Goal: Check status

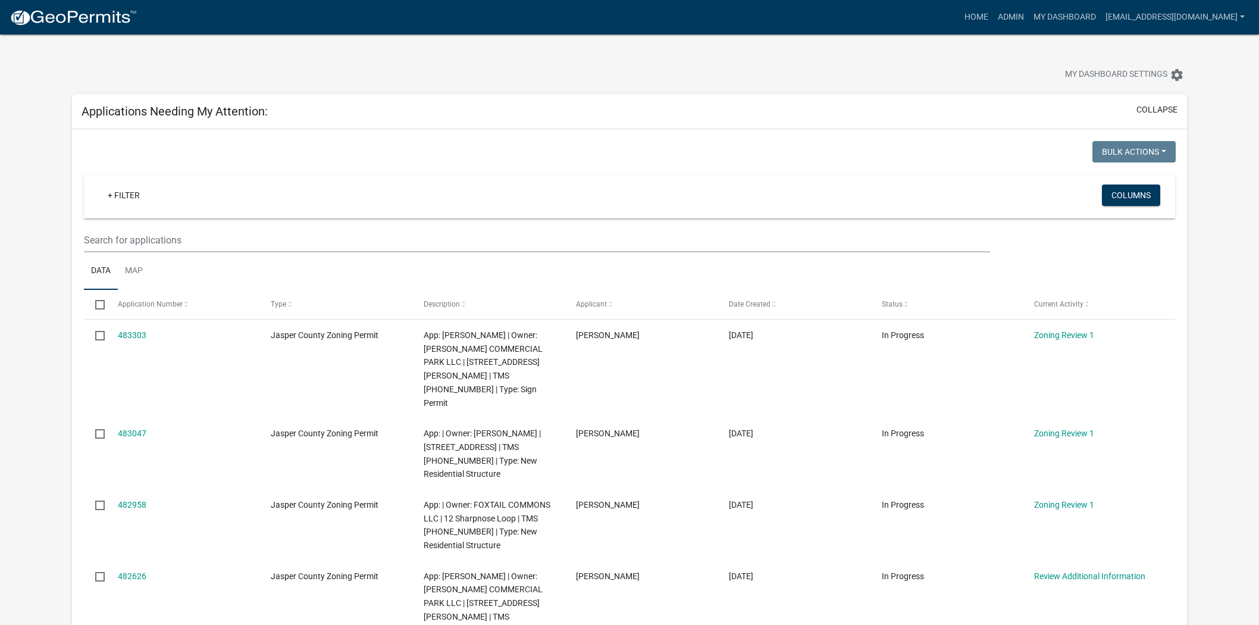
scroll to position [132, 0]
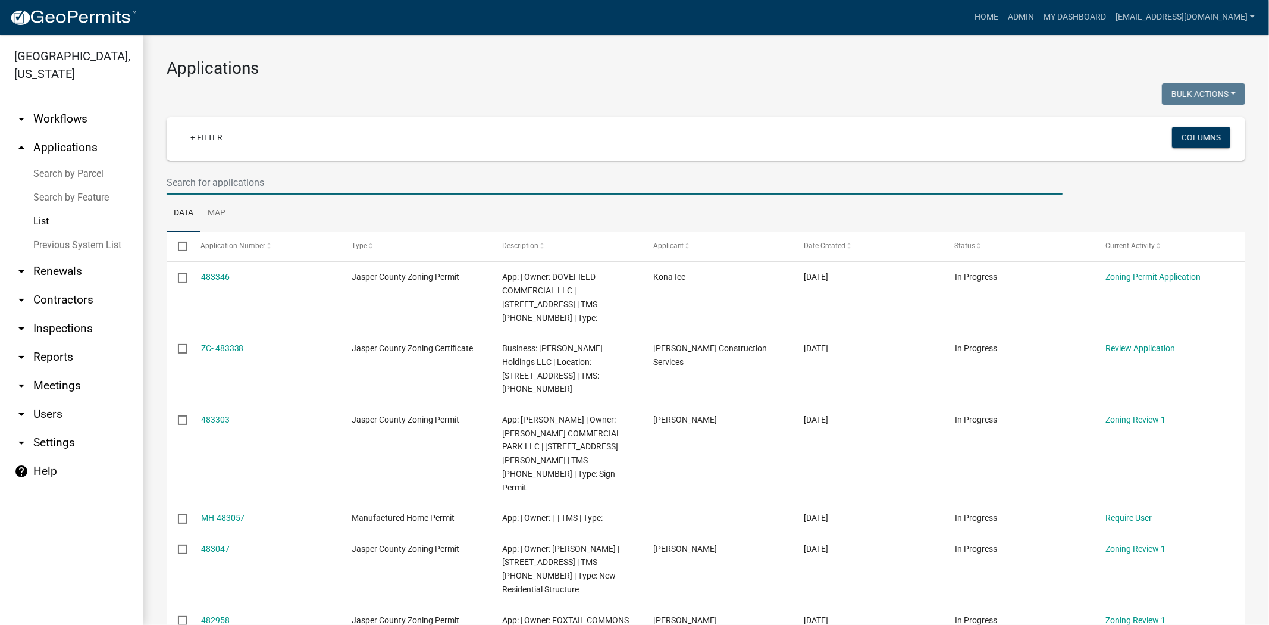
click at [334, 177] on input "text" at bounding box center [615, 182] width 896 height 24
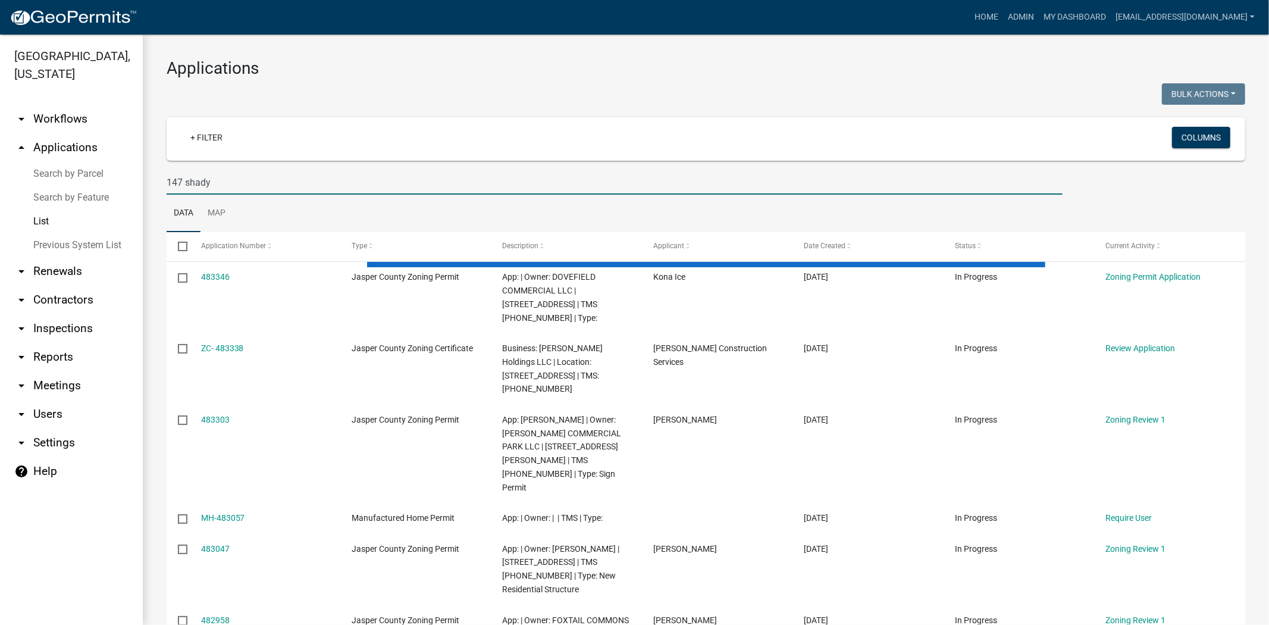
type input "147 shady"
drag, startPoint x: 220, startPoint y: 182, endPoint x: 146, endPoint y: 183, distance: 74.4
click at [146, 183] on div "Applications Bulk Actions Void Expire Lock Withdraw + Filter Columns 147 shady …" at bounding box center [706, 471] width 1126 height 873
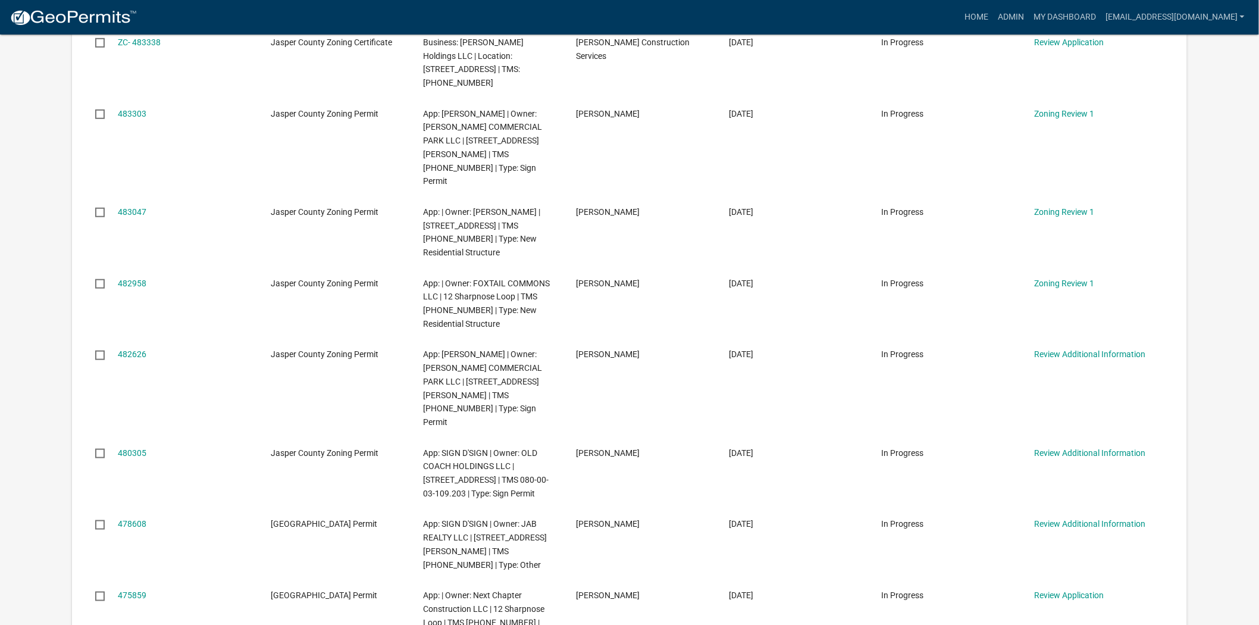
scroll to position [264, 0]
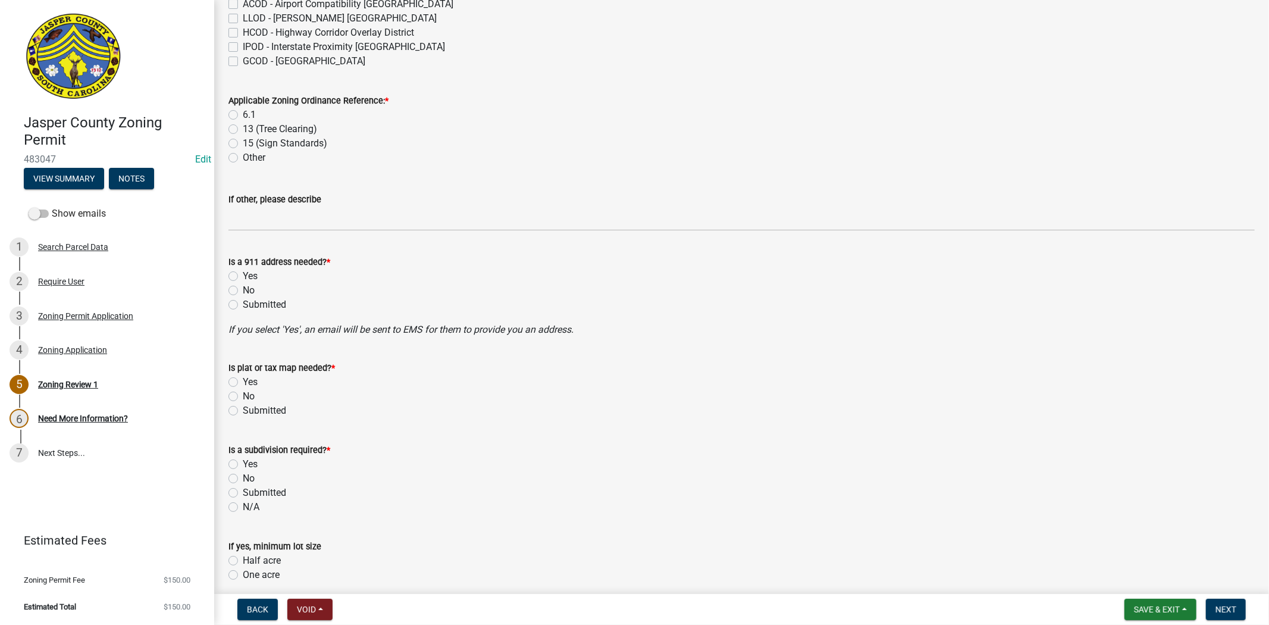
scroll to position [462, 0]
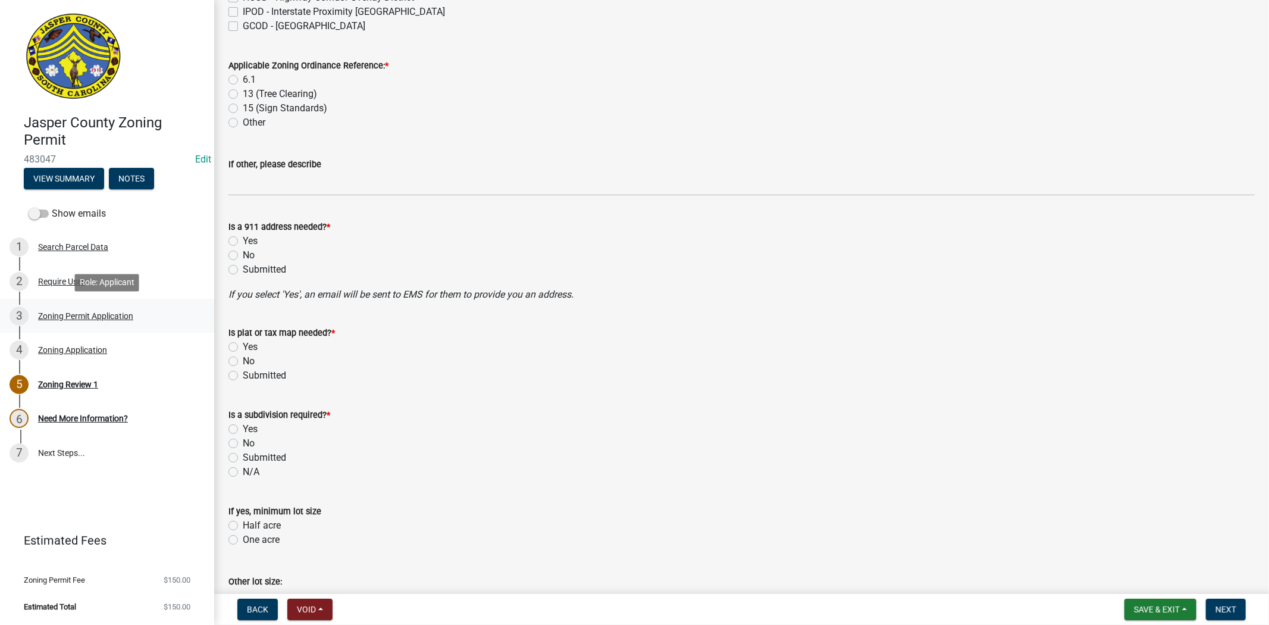
click at [50, 317] on div "Zoning Permit Application" at bounding box center [85, 316] width 95 height 8
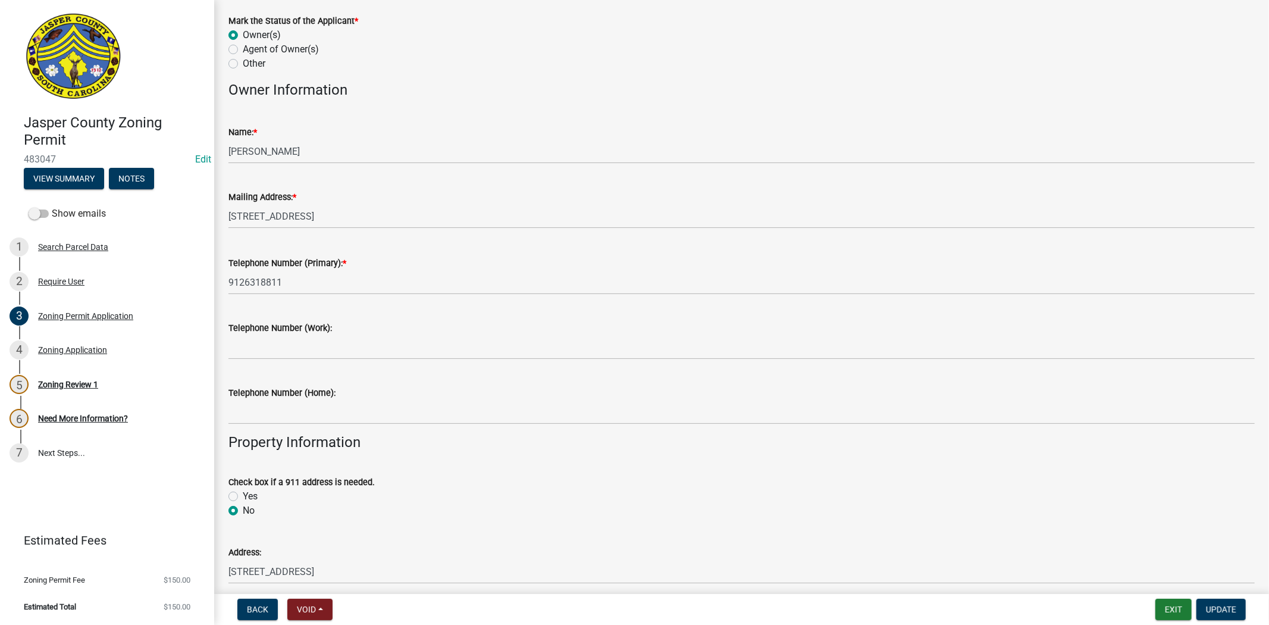
scroll to position [66, 0]
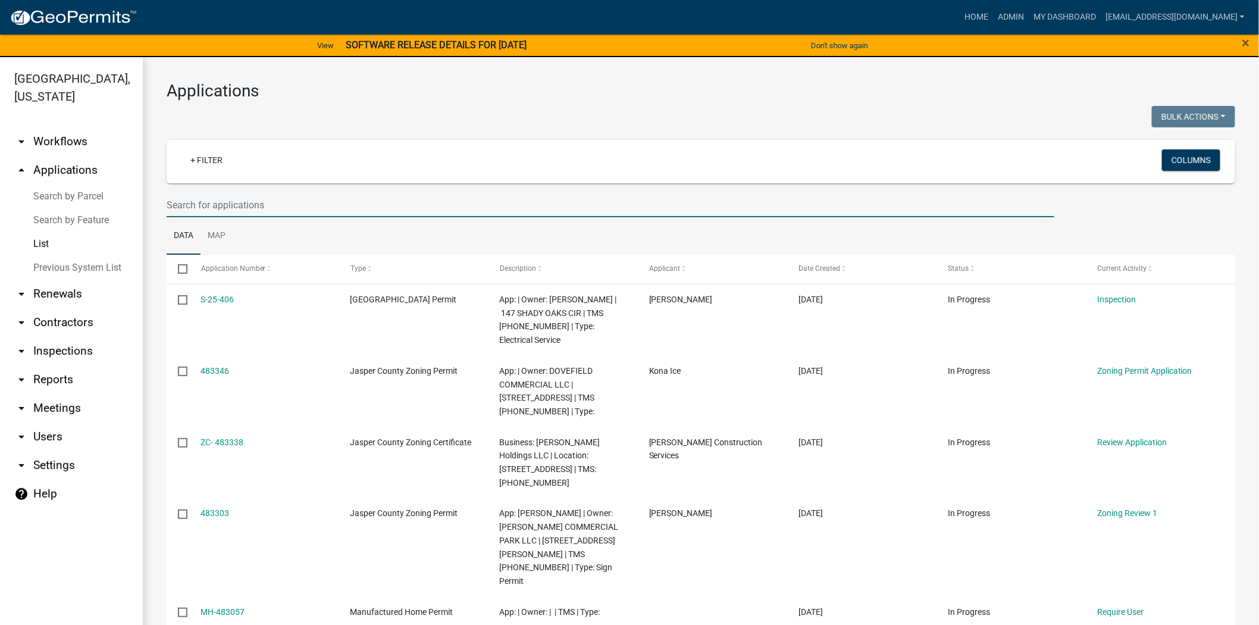
click at [394, 206] on input "text" at bounding box center [611, 205] width 888 height 24
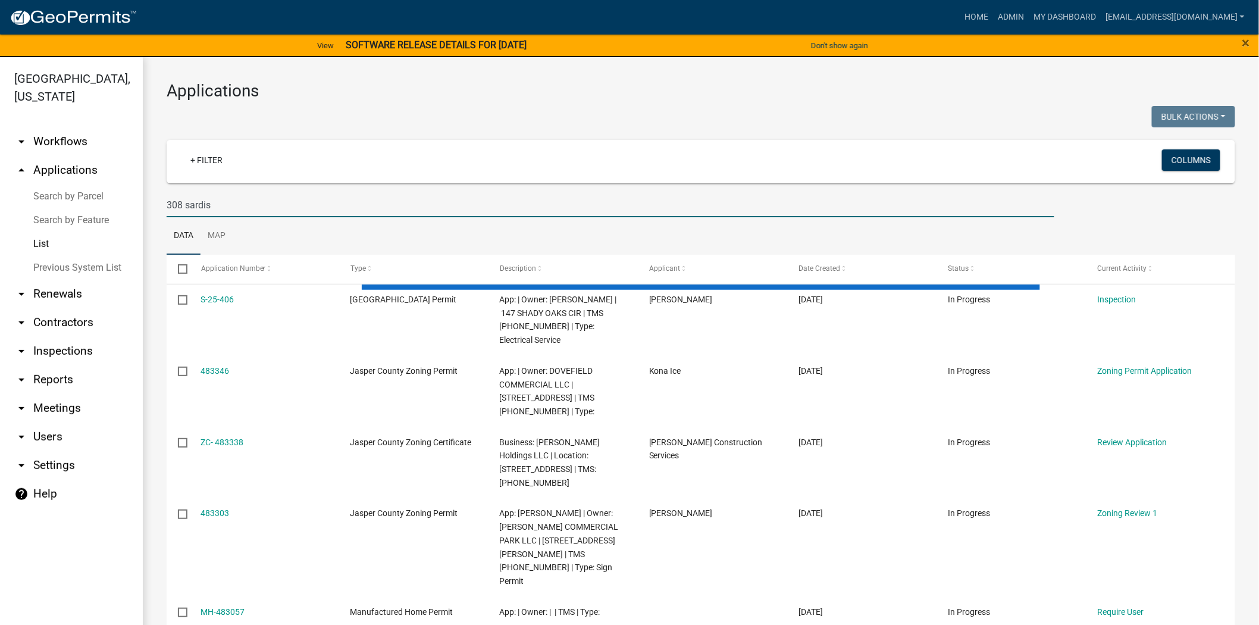
type input "308 sardis"
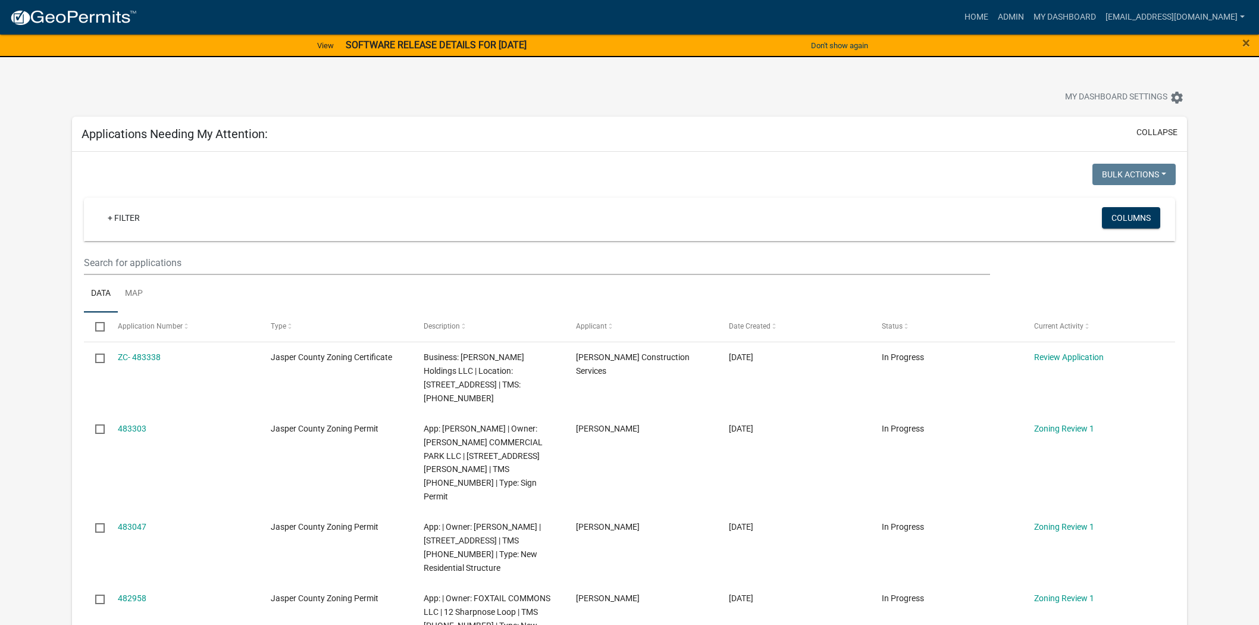
scroll to position [287, 0]
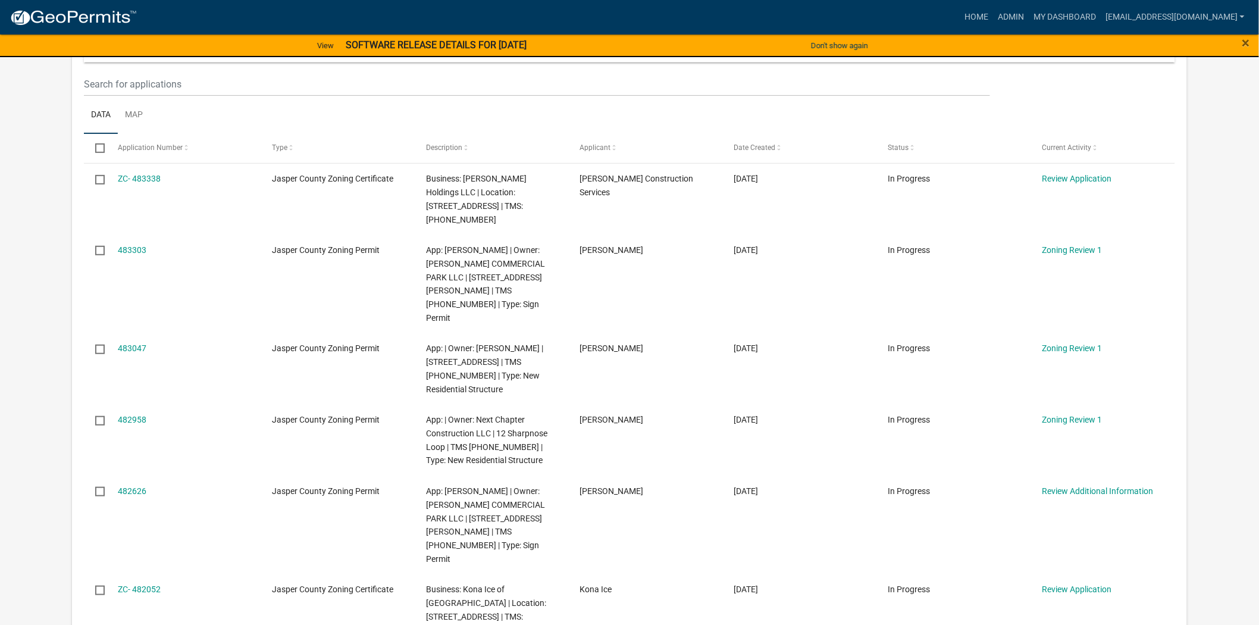
scroll to position [198, 0]
